Goal: Task Accomplishment & Management: Manage account settings

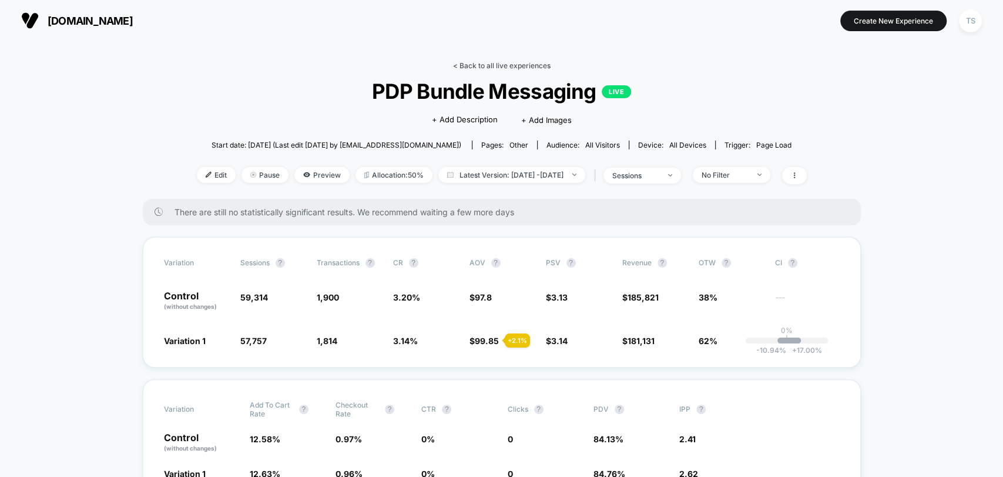
click at [508, 65] on link "< Back to all live experiences" at bounding box center [502, 65] width 98 height 9
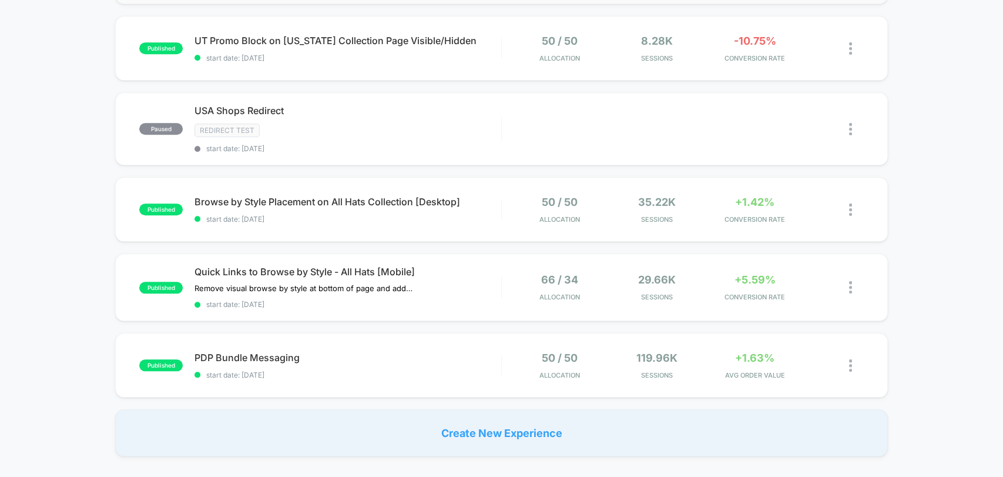
scroll to position [718, 0]
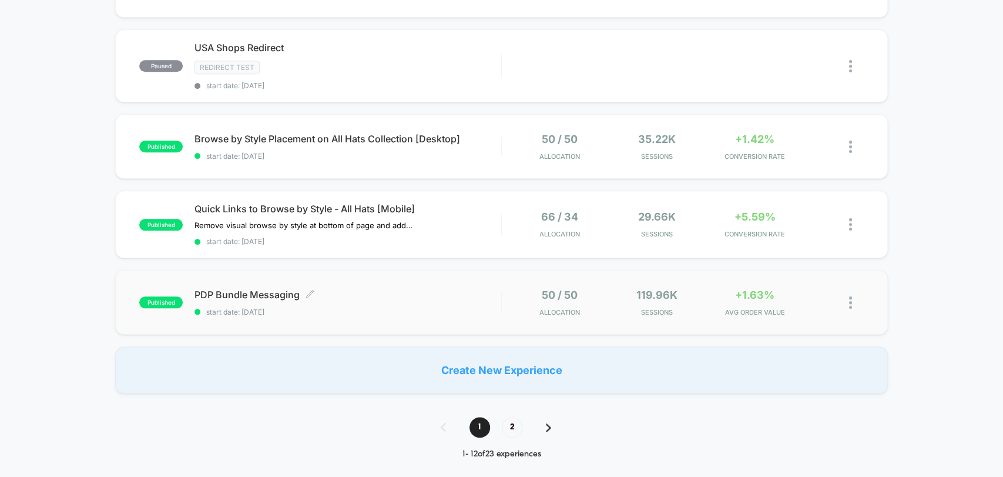
click at [240, 291] on span "PDP Bundle Messaging Click to edit experience details" at bounding box center [347, 294] width 306 height 12
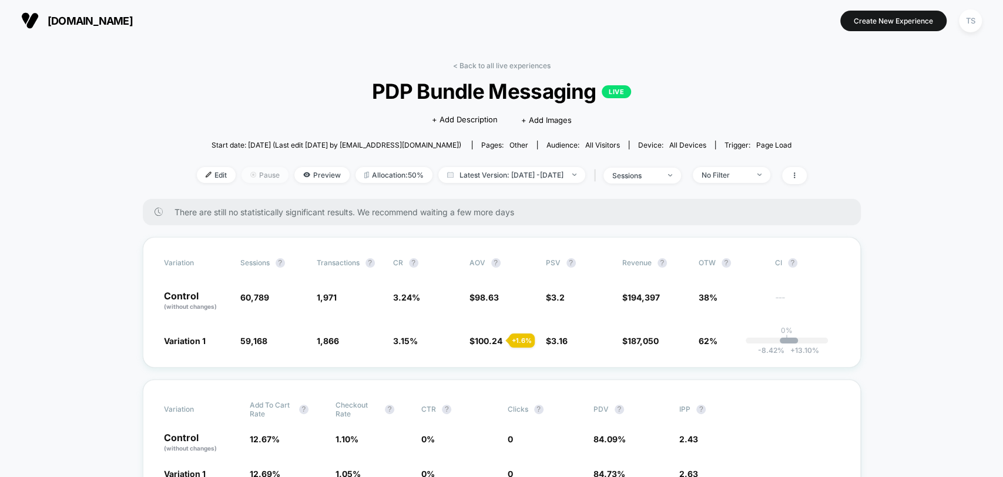
click at [241, 176] on span "Pause" at bounding box center [264, 175] width 47 height 16
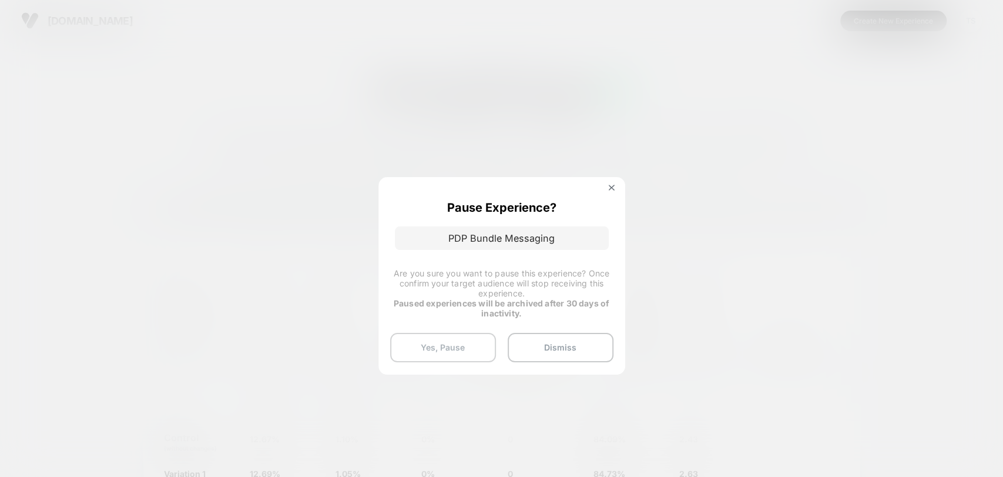
click at [455, 347] on button "Yes, Pause" at bounding box center [443, 347] width 106 height 29
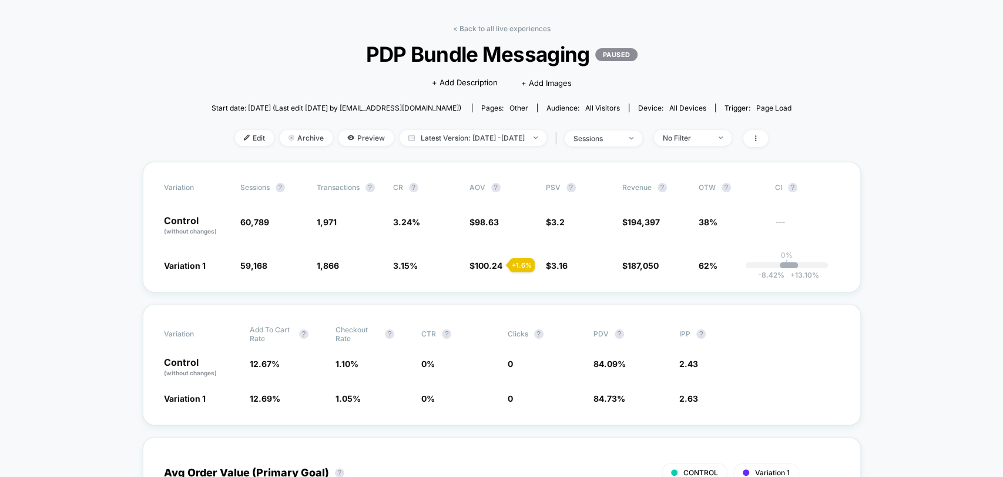
scroll to position [65, 0]
